Goal: Communication & Community: Answer question/provide support

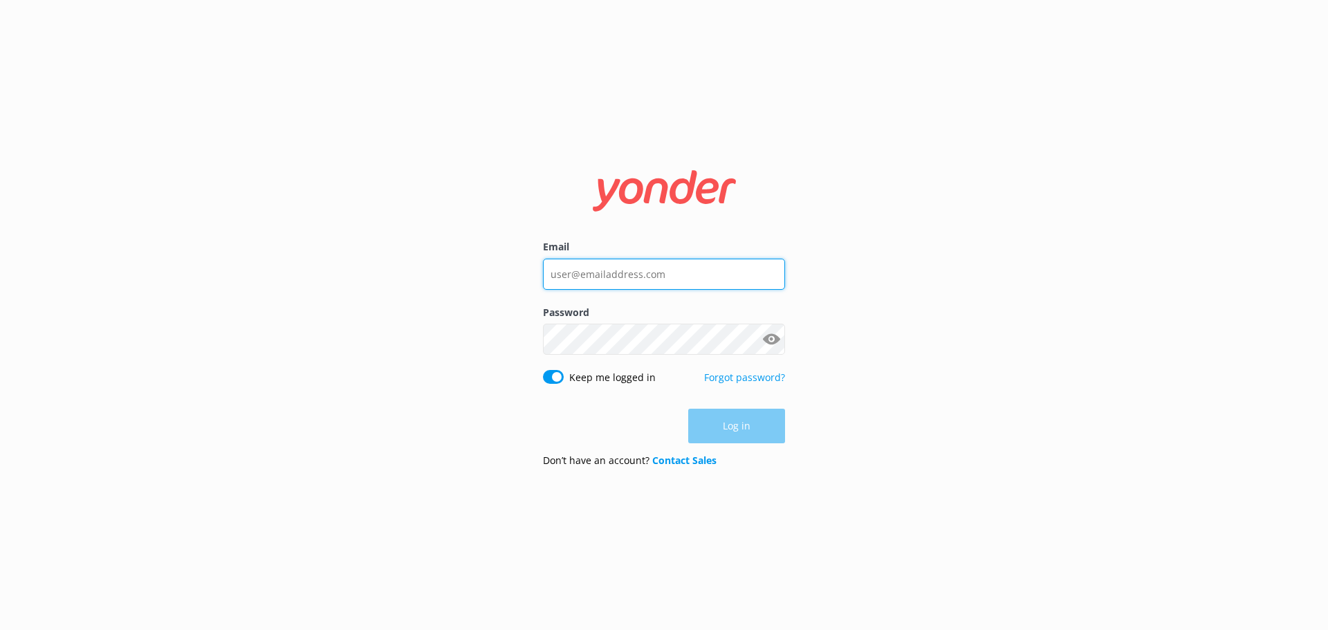
type input "[PERSON_NAME][EMAIL_ADDRESS][DOMAIN_NAME]"
click at [737, 427] on div "Log in" at bounding box center [664, 426] width 242 height 35
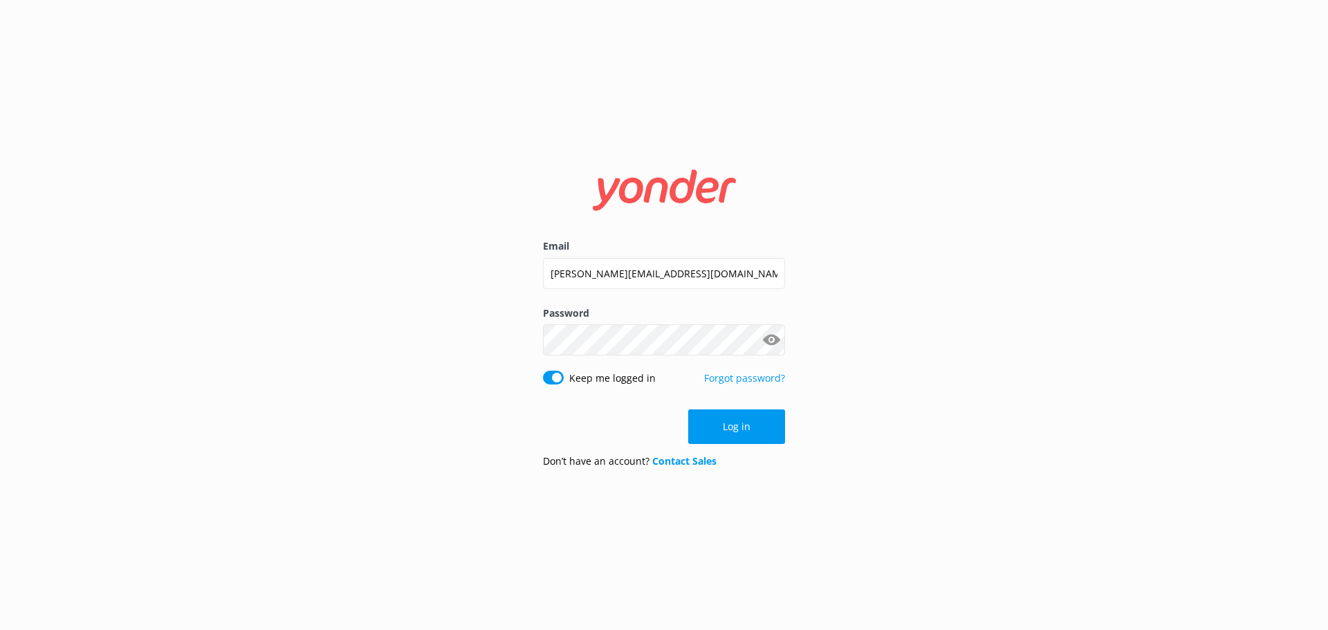
click at [737, 427] on button "Log in" at bounding box center [736, 426] width 97 height 35
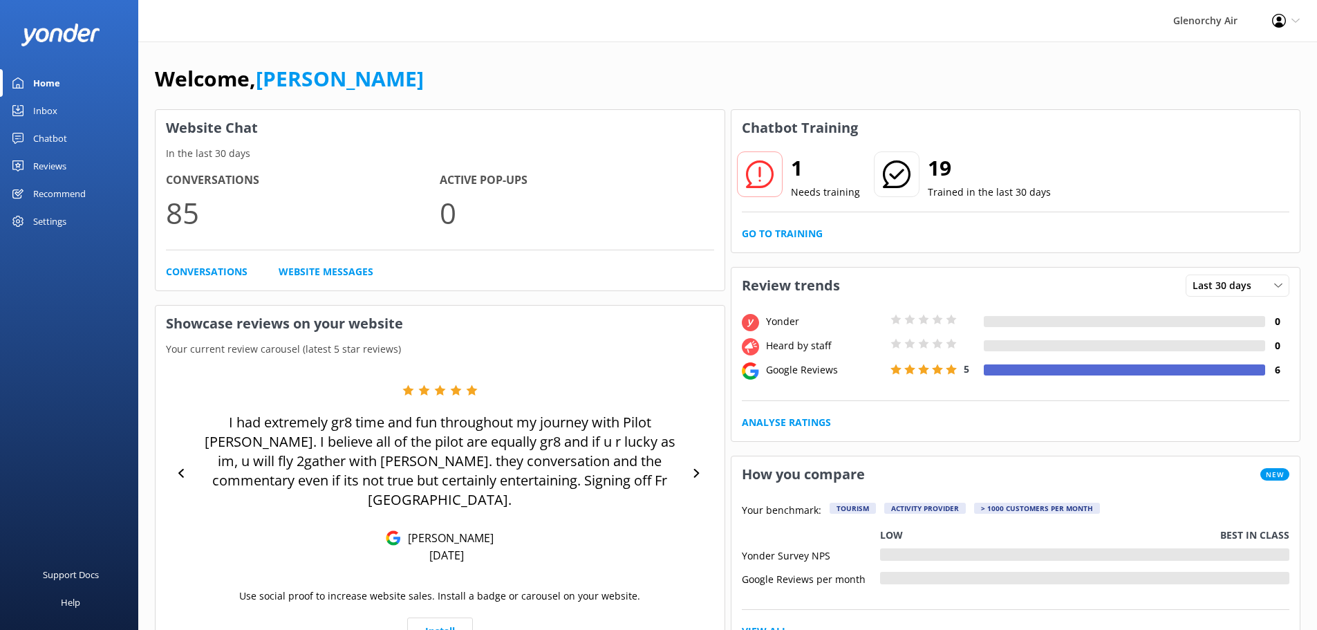
click at [49, 104] on div "Inbox" at bounding box center [45, 111] width 24 height 28
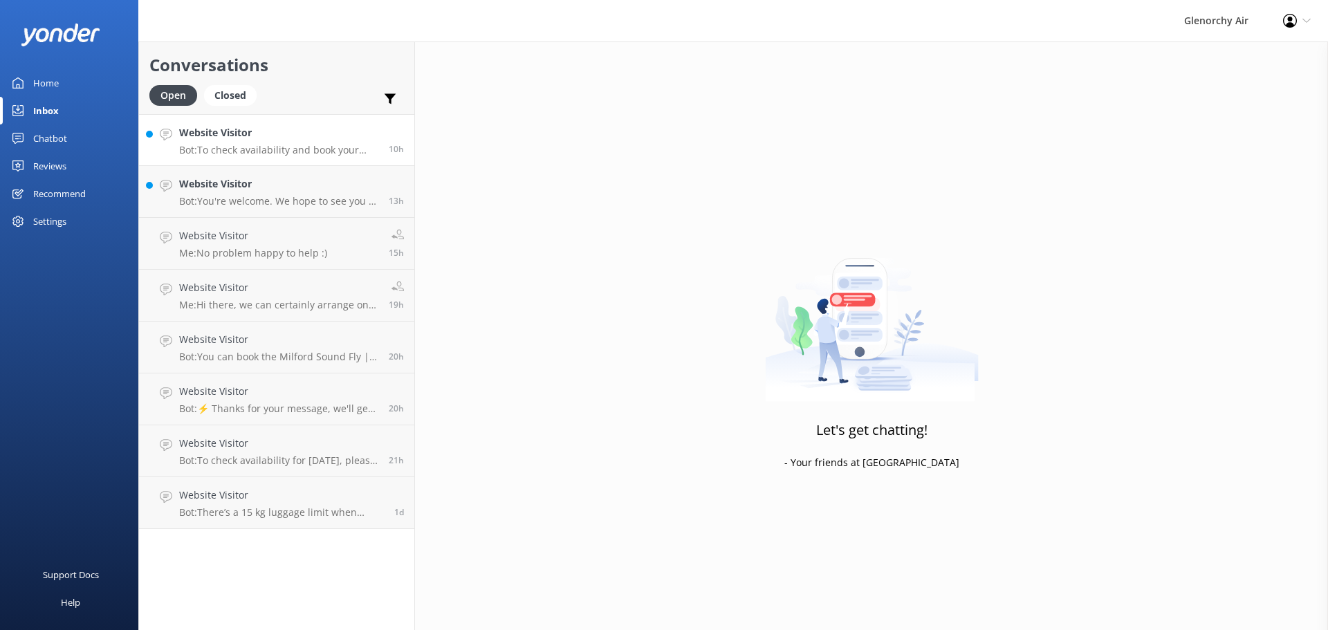
click at [315, 157] on link "Website Visitor Bot: To check availability and book your experience, please vis…" at bounding box center [276, 140] width 275 height 52
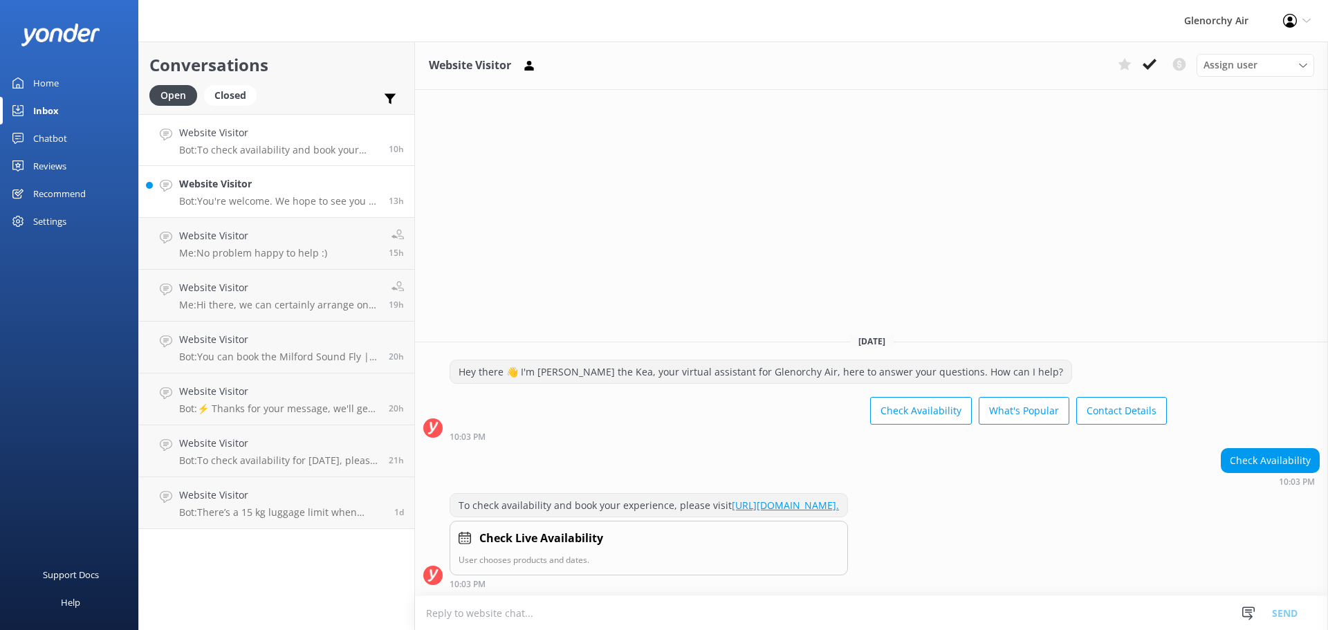
click at [315, 192] on h4 "Website Visitor" at bounding box center [278, 183] width 199 height 15
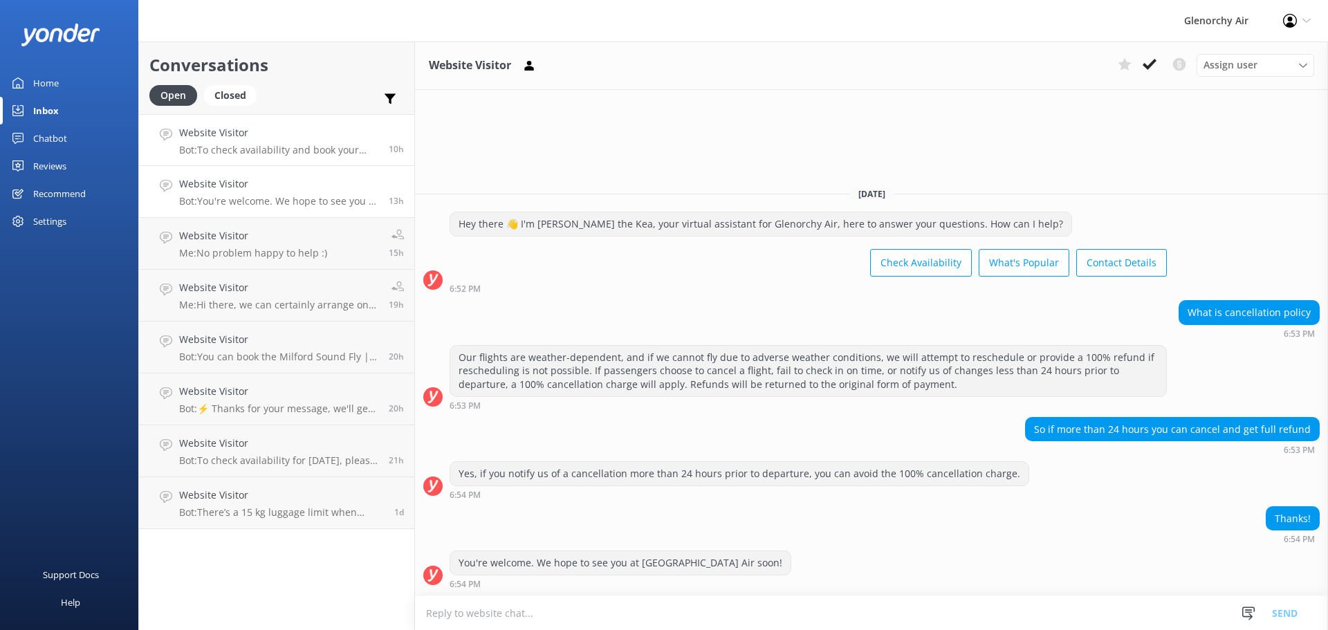
click at [306, 145] on p "Bot: To check availability and book your experience, please visit [URL][DOMAIN_…" at bounding box center [278, 150] width 199 height 12
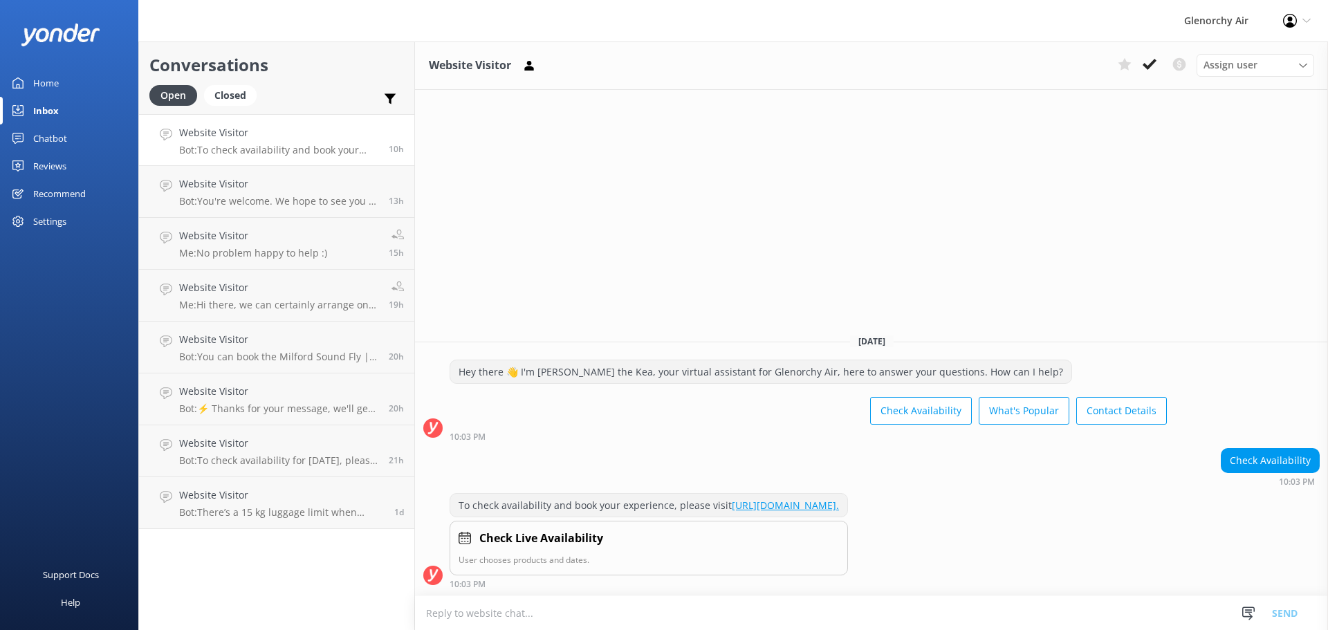
click at [303, 164] on link "Website Visitor Bot: To check availability and book your experience, please vis…" at bounding box center [276, 140] width 275 height 52
click at [308, 188] on h4 "Website Visitor" at bounding box center [278, 183] width 199 height 15
